Goal: Task Accomplishment & Management: Use online tool/utility

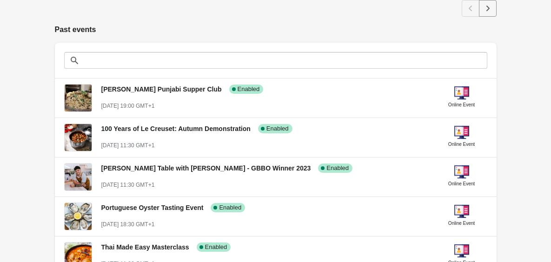
scroll to position [659, 0]
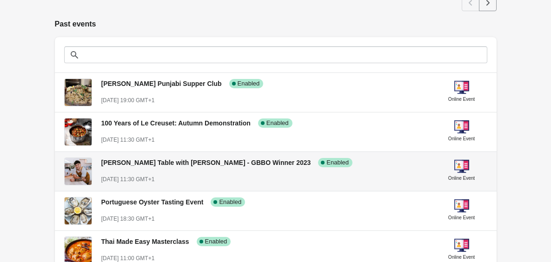
click at [188, 173] on div "[PERSON_NAME] Table with [PERSON_NAME] - GBBO Winner 2023 Success Complete Enab…" at bounding box center [265, 167] width 328 height 34
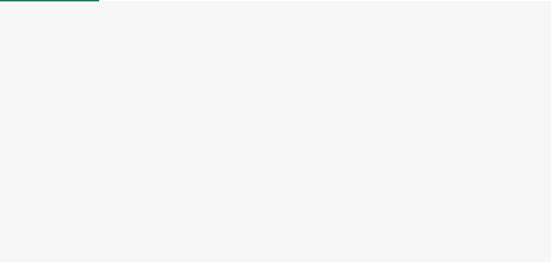
select select "US"
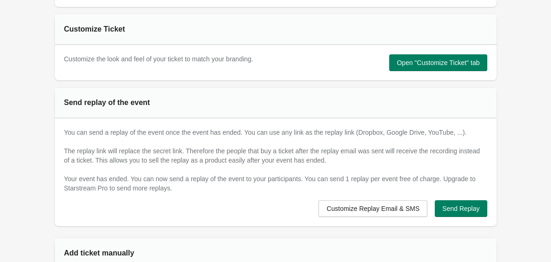
scroll to position [570, 0]
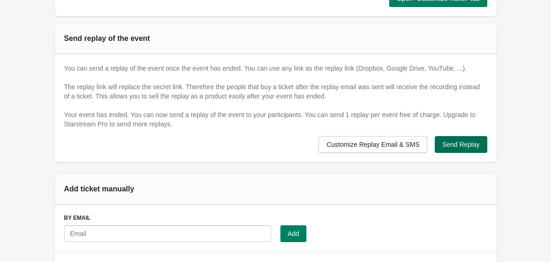
click at [471, 136] on button "Send Replay" at bounding box center [461, 144] width 52 height 17
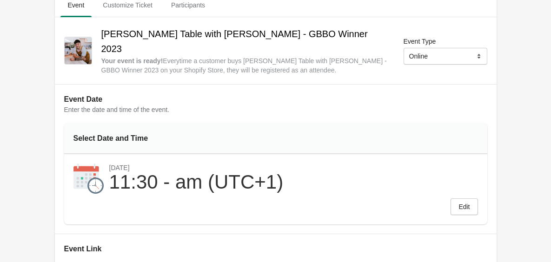
scroll to position [0, 0]
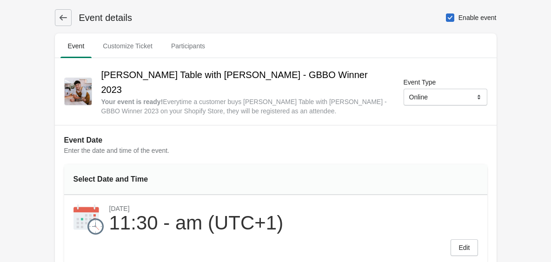
click at [63, 16] on icon at bounding box center [63, 17] width 9 height 9
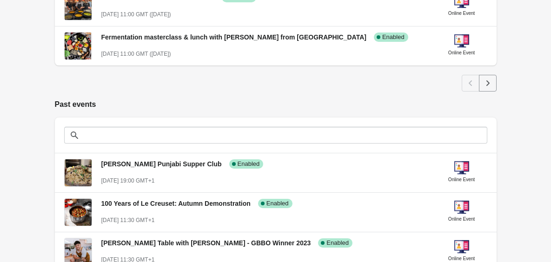
scroll to position [616, 0]
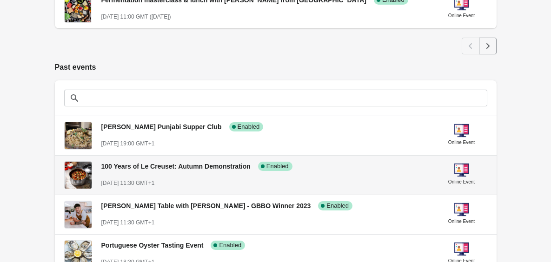
click at [175, 177] on div "100 Years of Le Creuset: Autumn Demonstration Success Complete Enabled [DATE] 1…" at bounding box center [265, 171] width 328 height 34
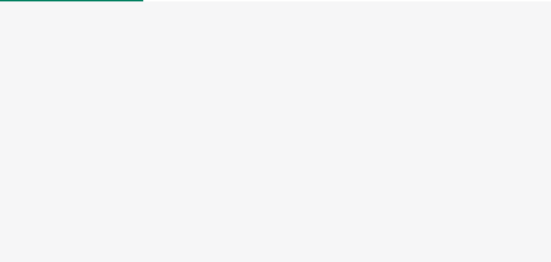
select select "US"
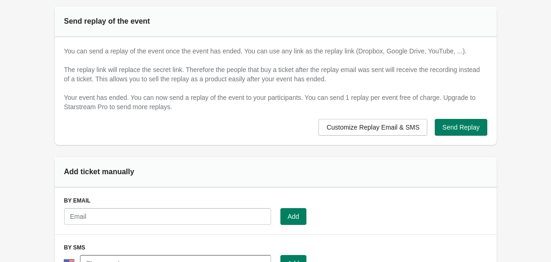
scroll to position [575, 0]
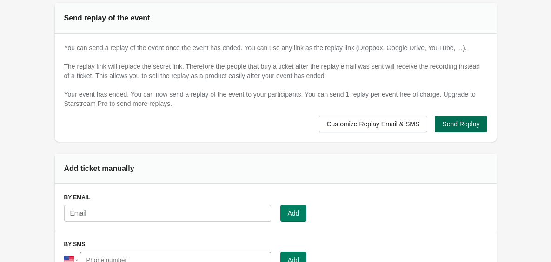
click at [456, 124] on span "Send Replay" at bounding box center [461, 124] width 37 height 7
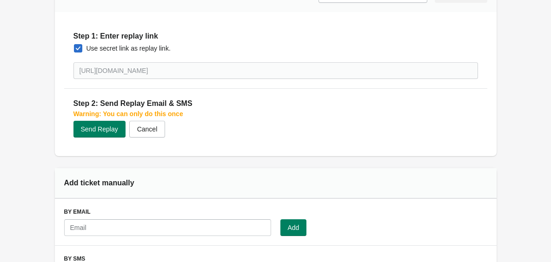
scroll to position [706, 0]
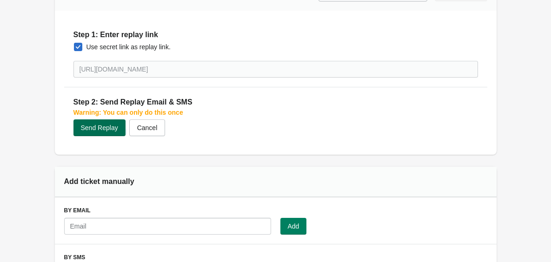
click at [114, 128] on span "Send Replay" at bounding box center [99, 127] width 37 height 7
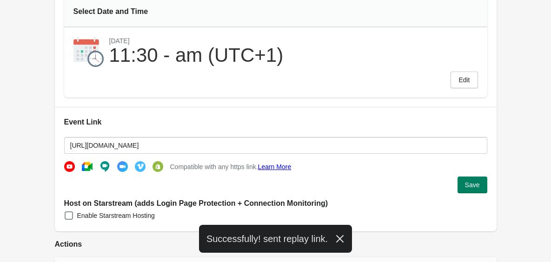
scroll to position [0, 0]
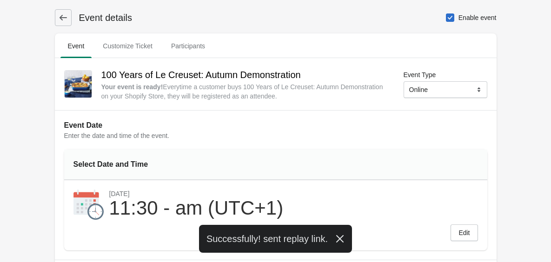
click at [70, 18] on button at bounding box center [63, 17] width 17 height 17
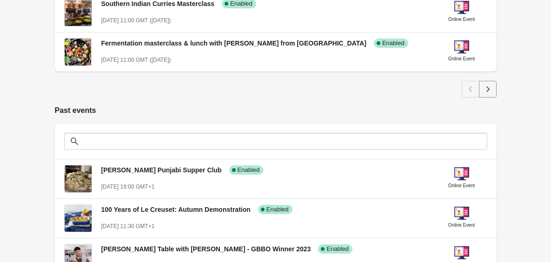
scroll to position [671, 0]
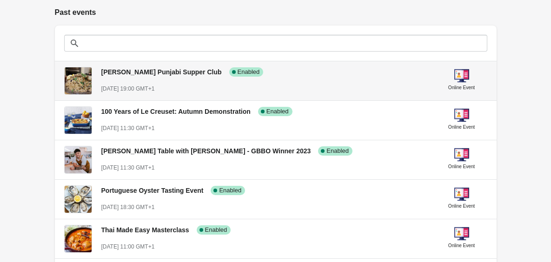
click at [396, 82] on div "[PERSON_NAME] Punjabi Supper Club Success Complete Enabled [DATE] 19:00 GMT+1" at bounding box center [265, 77] width 328 height 34
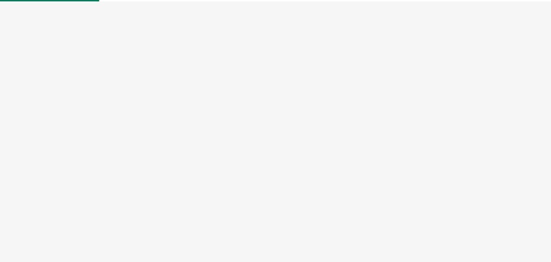
select select "US"
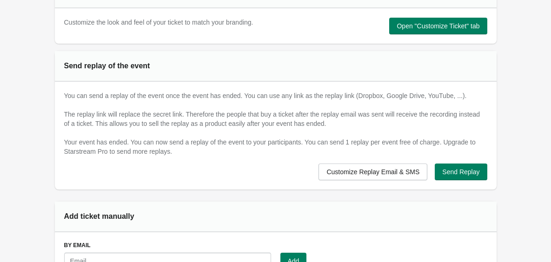
scroll to position [529, 0]
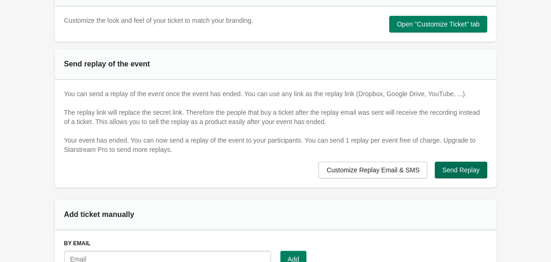
click at [454, 168] on span "Send Replay" at bounding box center [461, 170] width 37 height 7
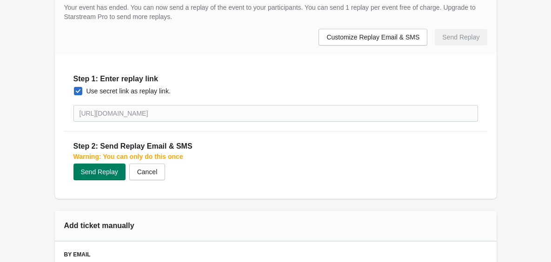
scroll to position [669, 0]
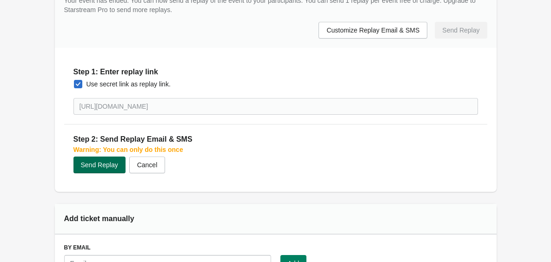
click at [102, 168] on span "Send Replay" at bounding box center [99, 164] width 37 height 7
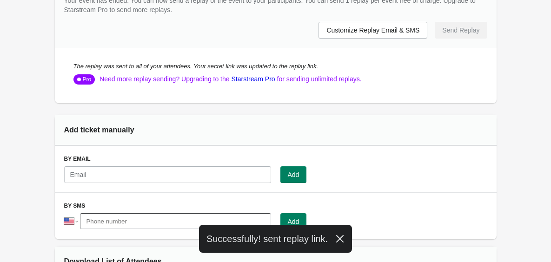
scroll to position [0, 0]
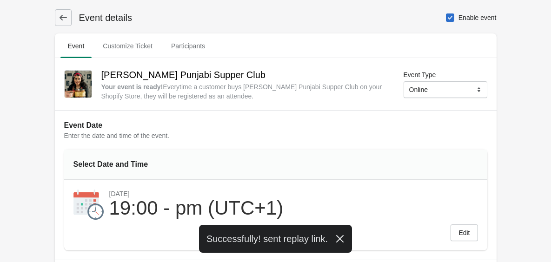
click at [62, 14] on icon at bounding box center [63, 17] width 9 height 9
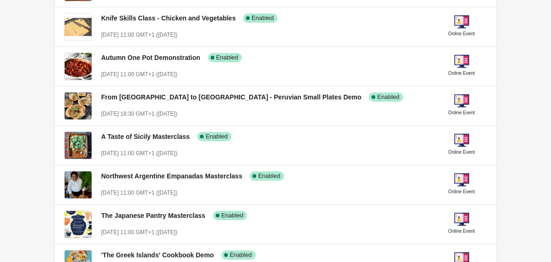
scroll to position [282, 0]
